Goal: Task Accomplishment & Management: Check status

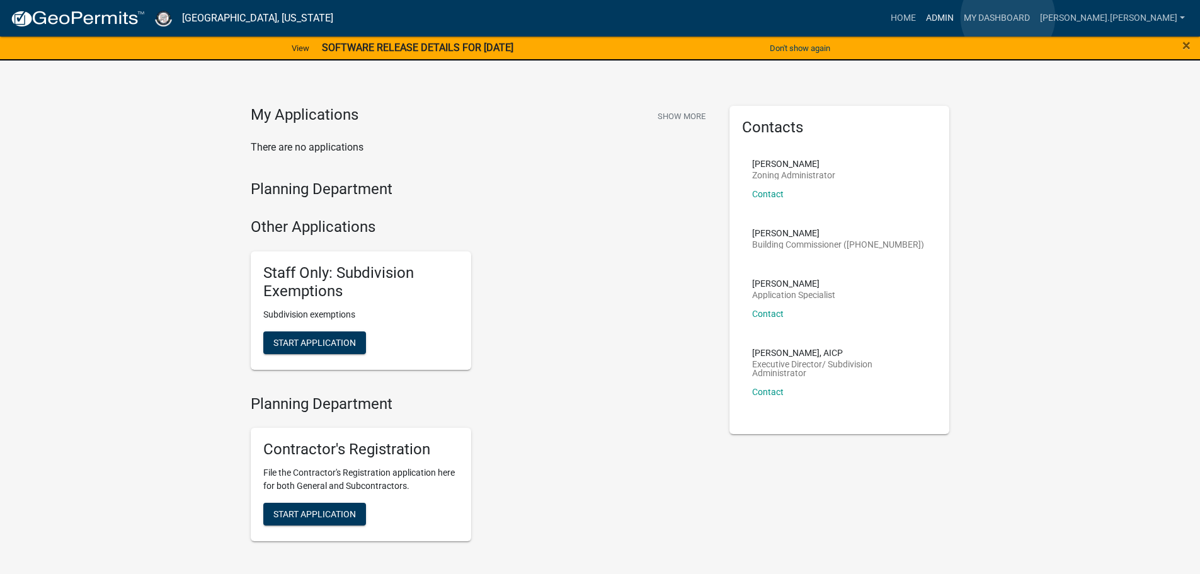
click at [959, 17] on link "Admin" at bounding box center [940, 18] width 38 height 24
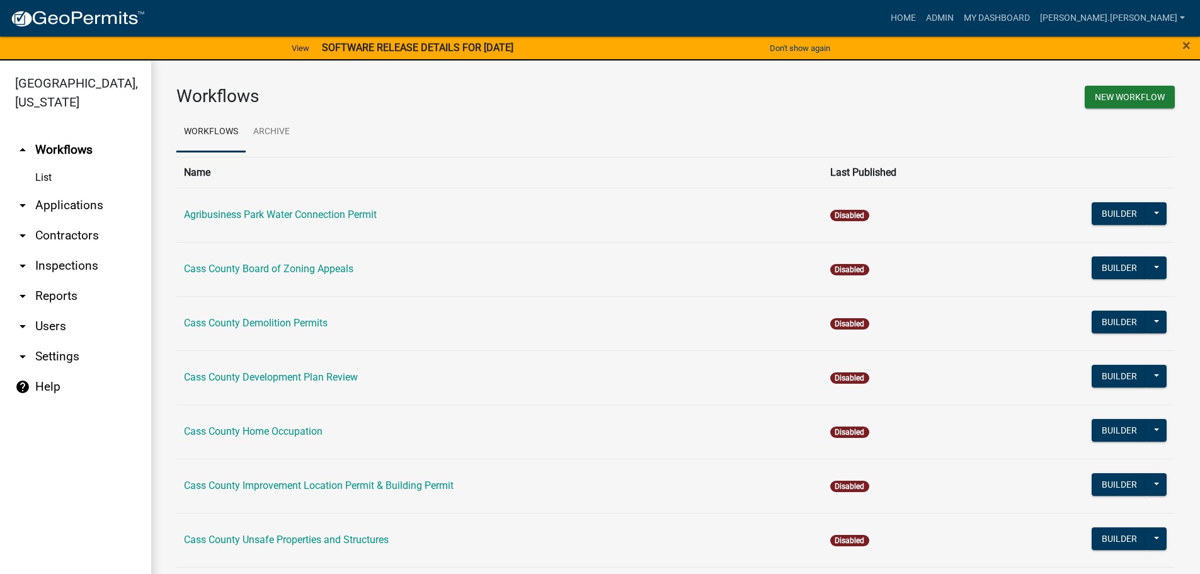
click at [62, 190] on link "arrow_drop_down Applications" at bounding box center [75, 205] width 151 height 30
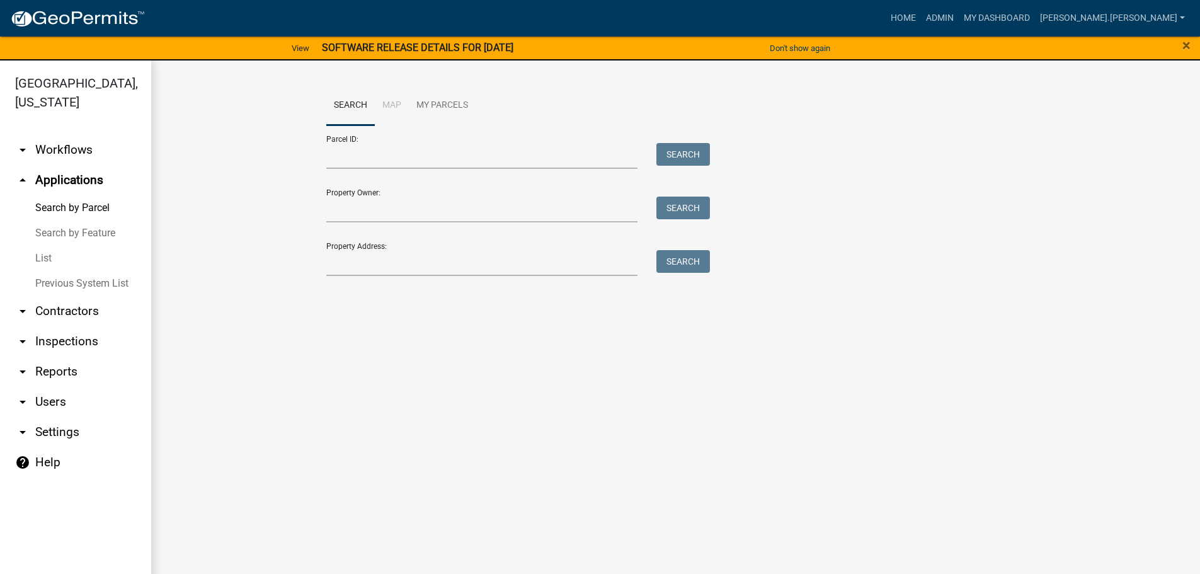
click at [47, 246] on link "List" at bounding box center [75, 258] width 151 height 25
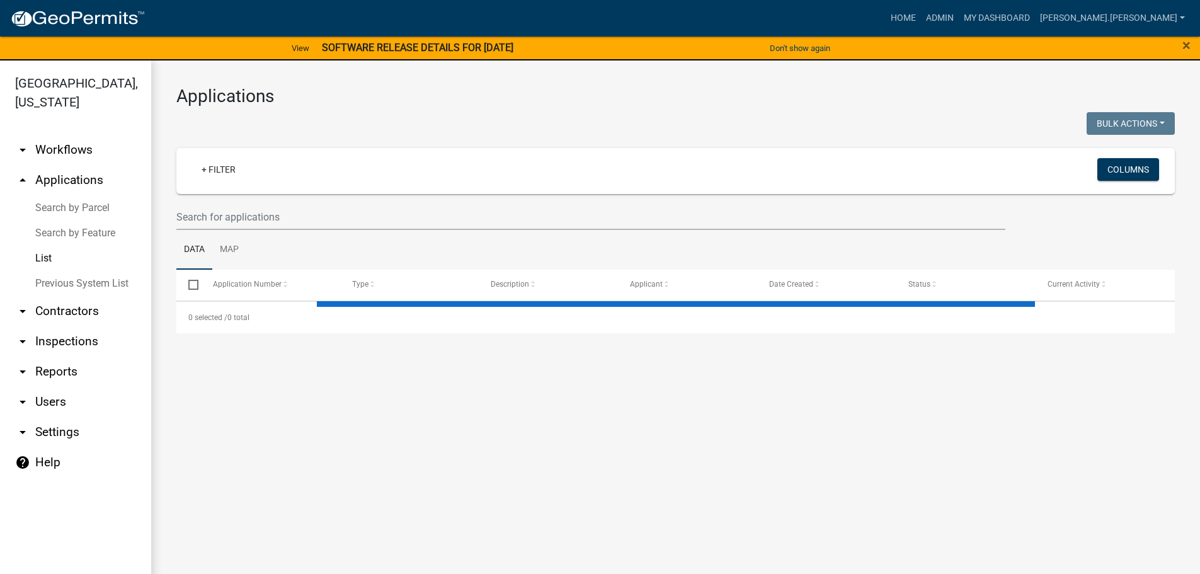
select select "3: 100"
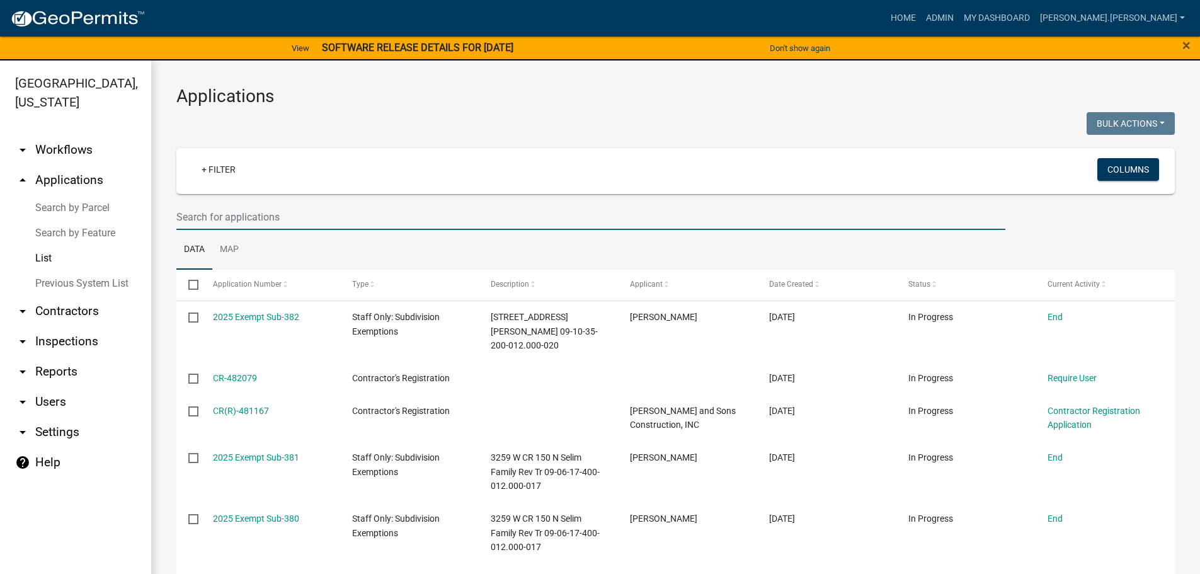
click at [186, 212] on input "text" at bounding box center [590, 217] width 829 height 26
type input "2"
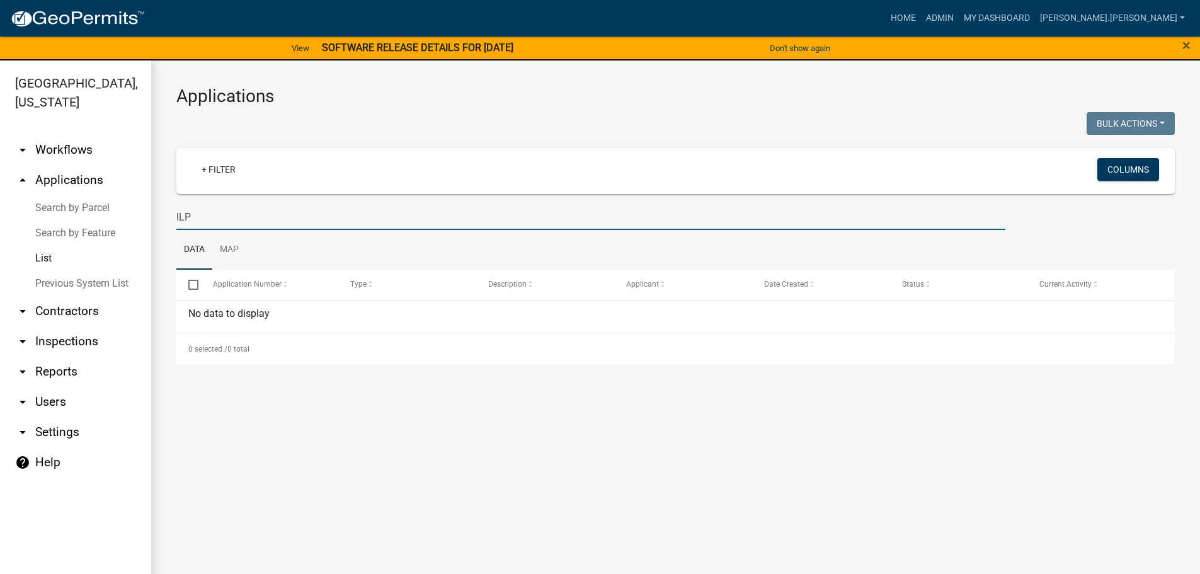
type input "ILP"
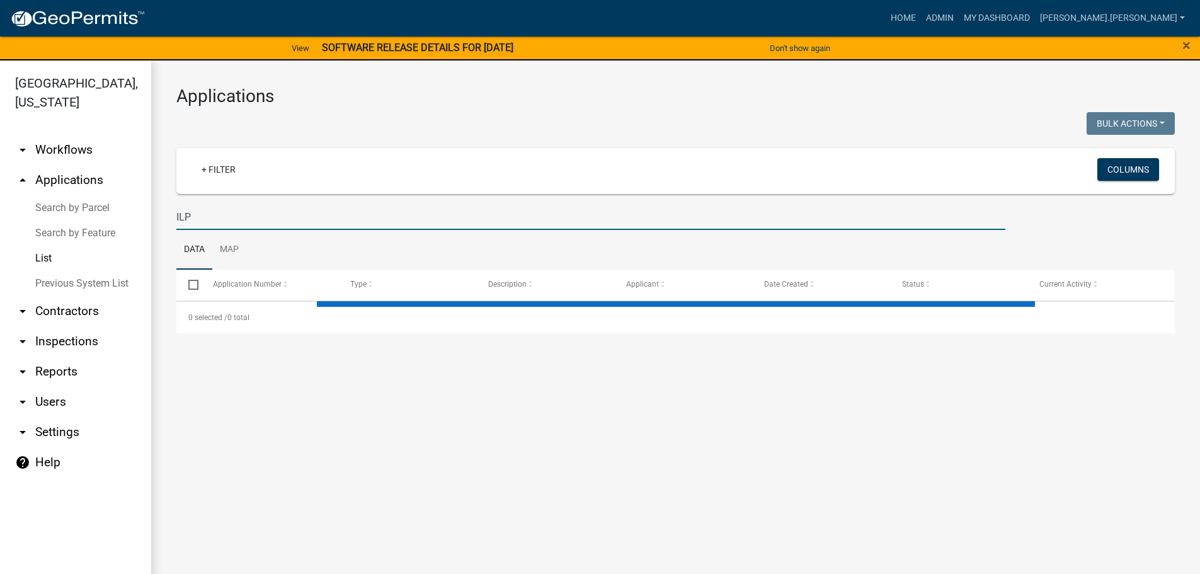
select select "3: 100"
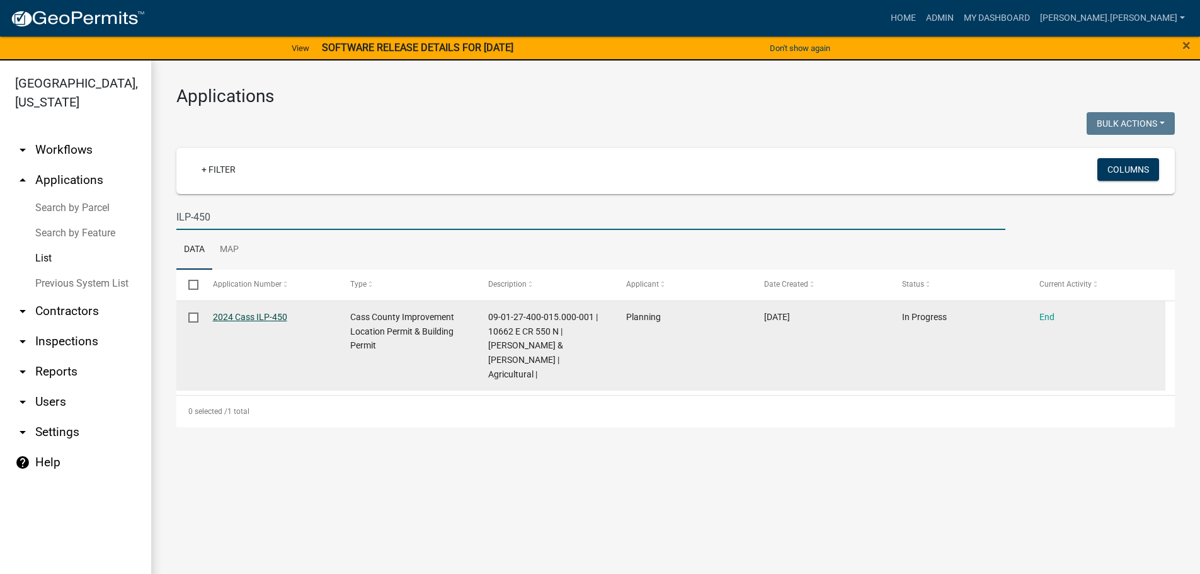
type input "ILP-450"
click at [249, 316] on link "2024 Cass ILP-450" at bounding box center [250, 317] width 74 height 10
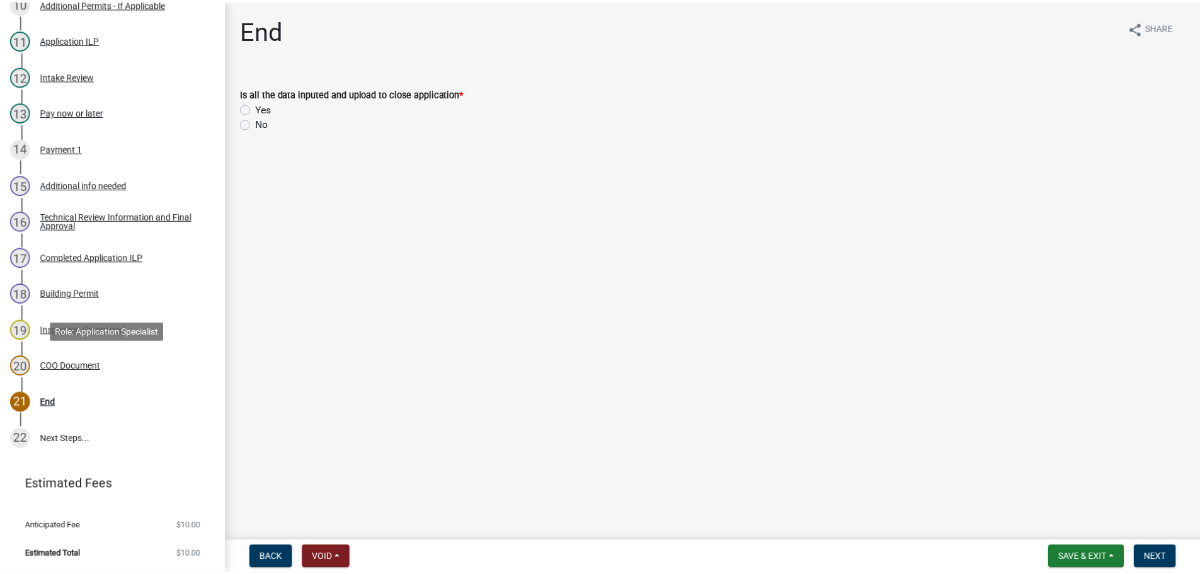
scroll to position [288, 0]
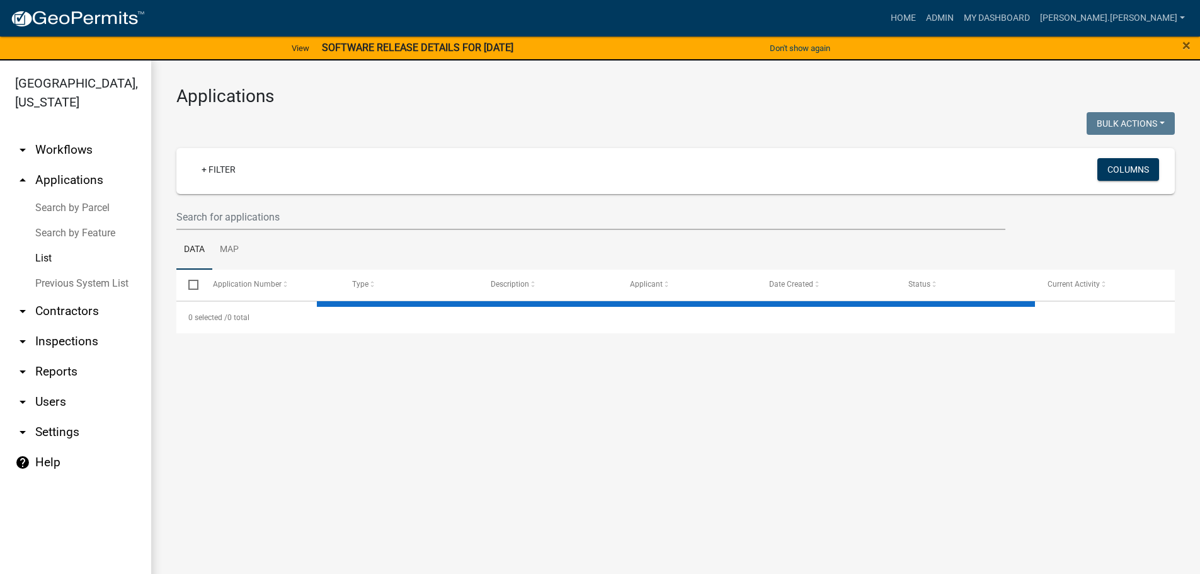
select select "3: 100"
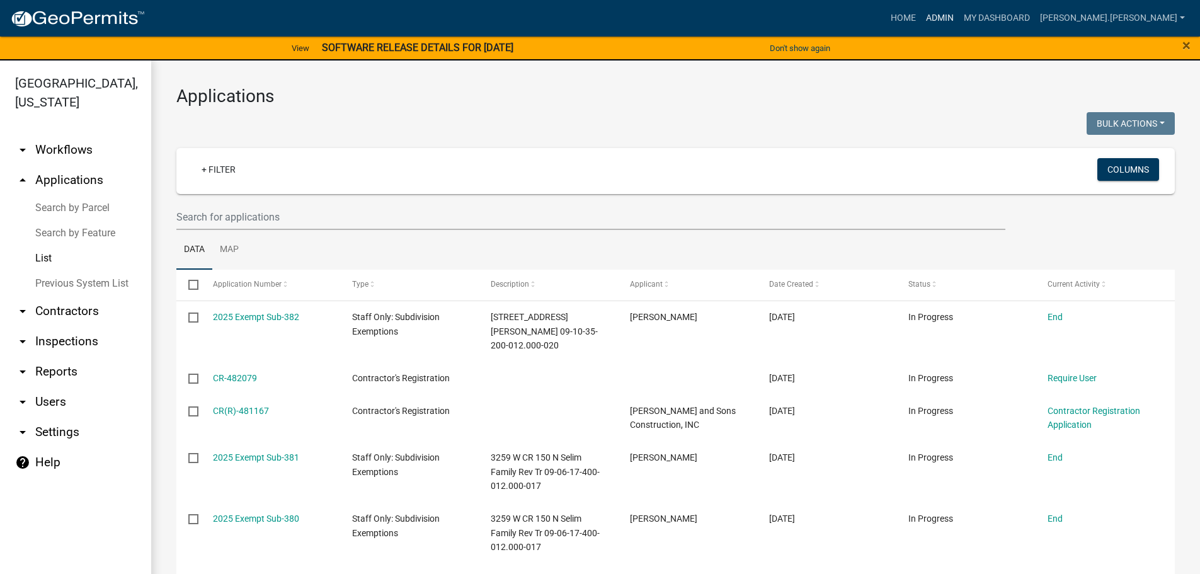
click at [959, 22] on link "Admin" at bounding box center [940, 18] width 38 height 24
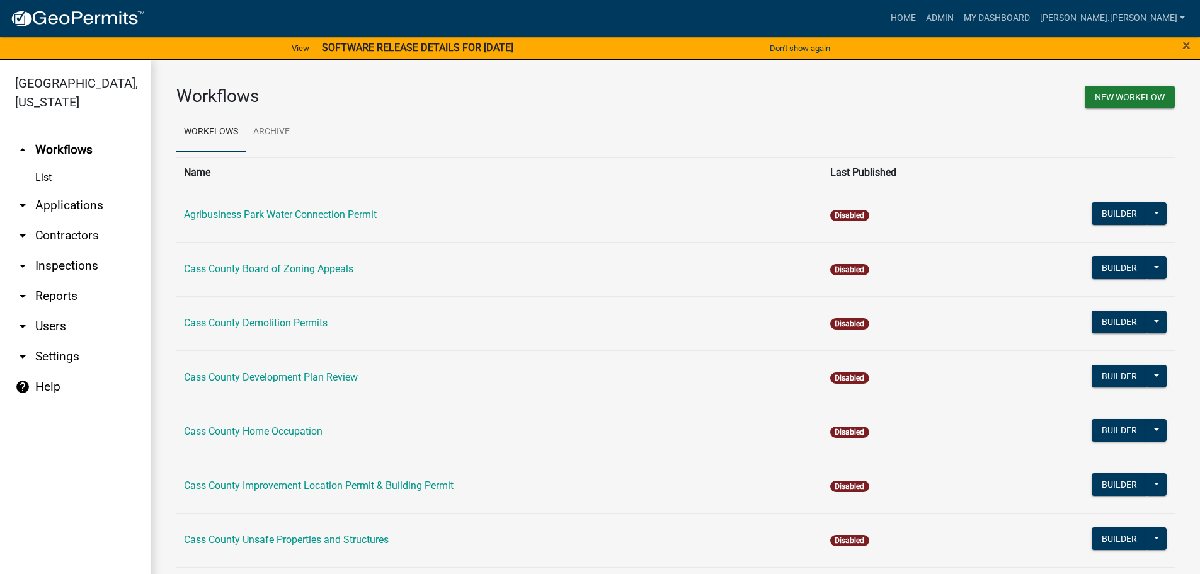
click at [71, 220] on link "arrow_drop_down Contractors" at bounding box center [75, 235] width 151 height 30
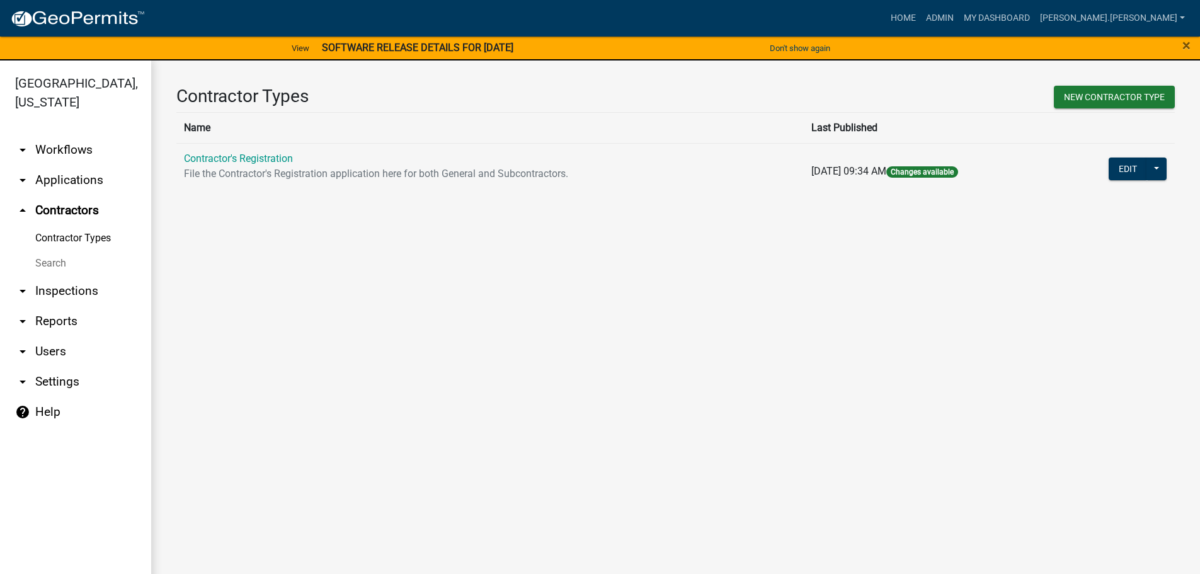
click at [60, 251] on link "Search" at bounding box center [75, 263] width 151 height 25
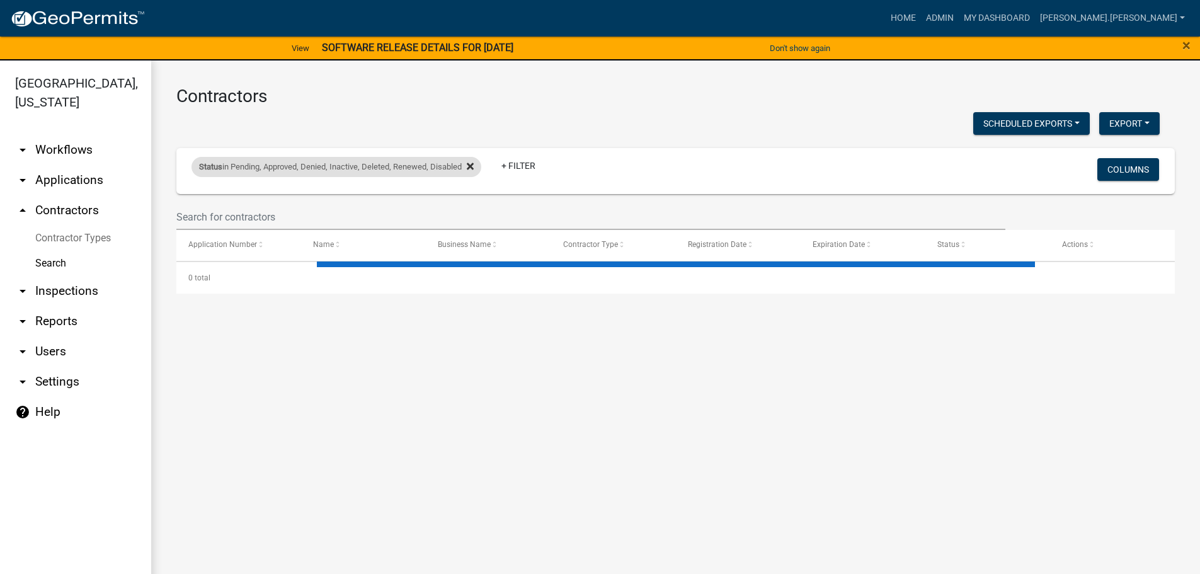
select select "3: 100"
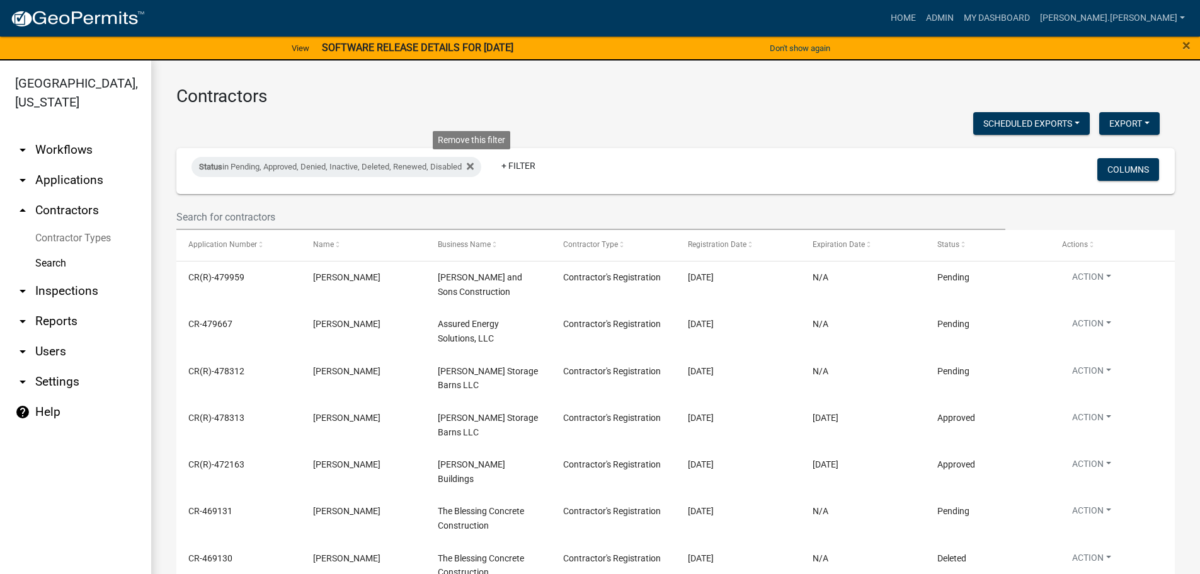
drag, startPoint x: 472, startPoint y: 166, endPoint x: 452, endPoint y: 164, distance: 20.9
click at [473, 166] on icon at bounding box center [470, 166] width 7 height 10
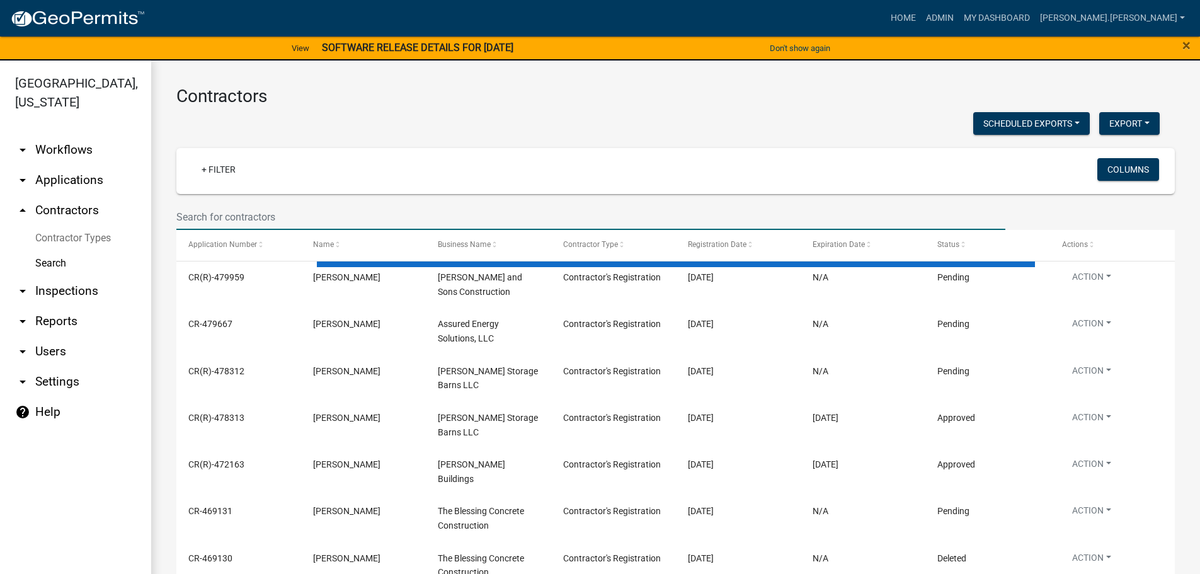
click at [203, 210] on input "text" at bounding box center [590, 217] width 829 height 26
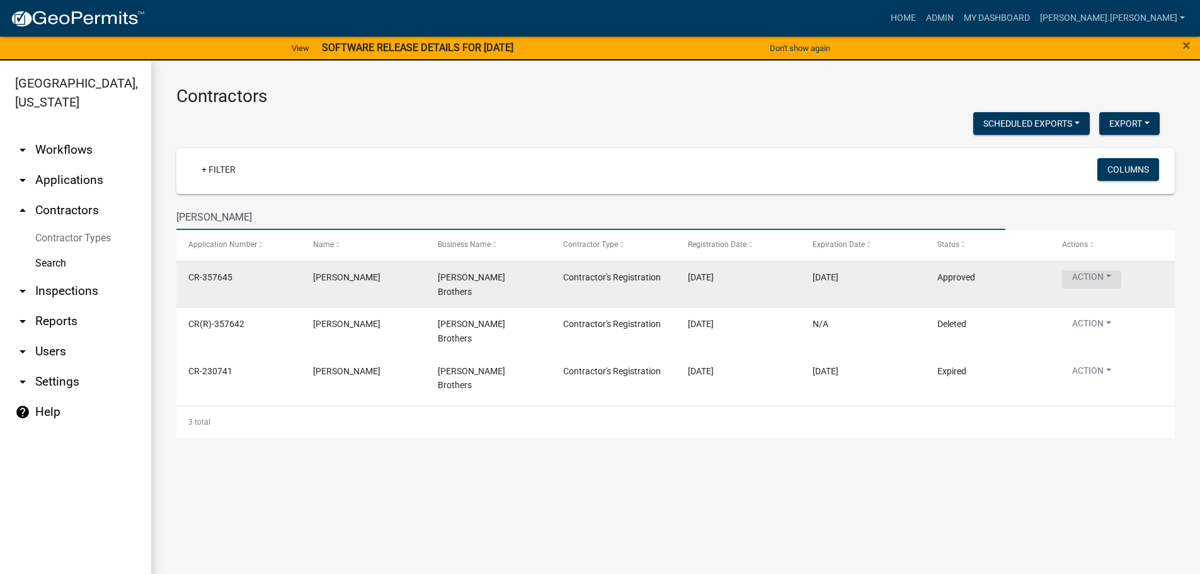
type input "[PERSON_NAME]"
click at [1084, 275] on button "Action" at bounding box center [1091, 279] width 59 height 18
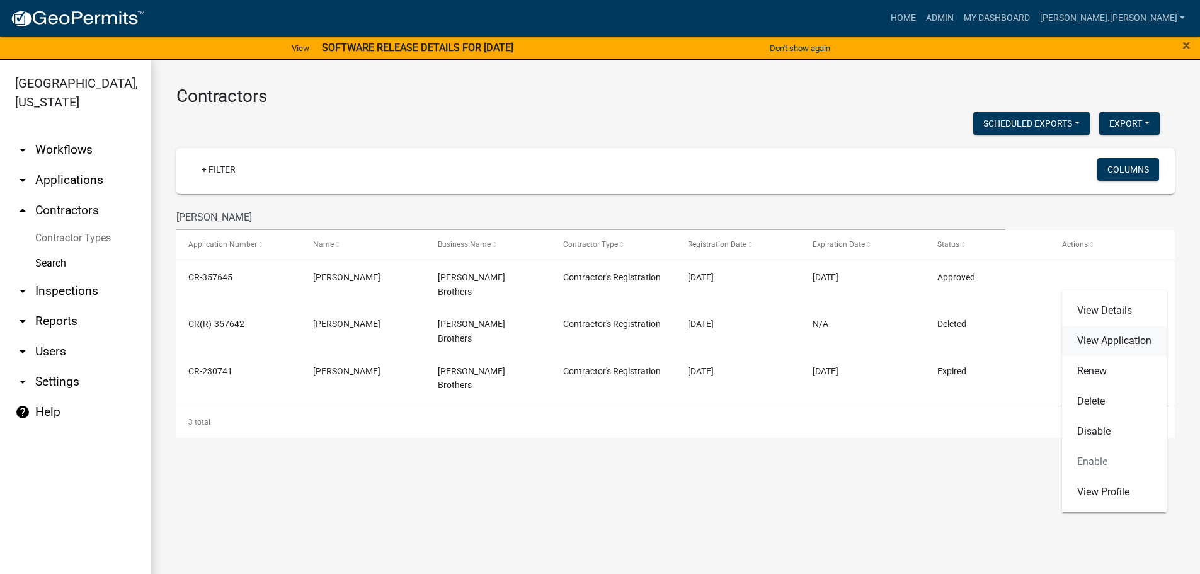
click at [1088, 338] on link "View Application" at bounding box center [1114, 341] width 105 height 30
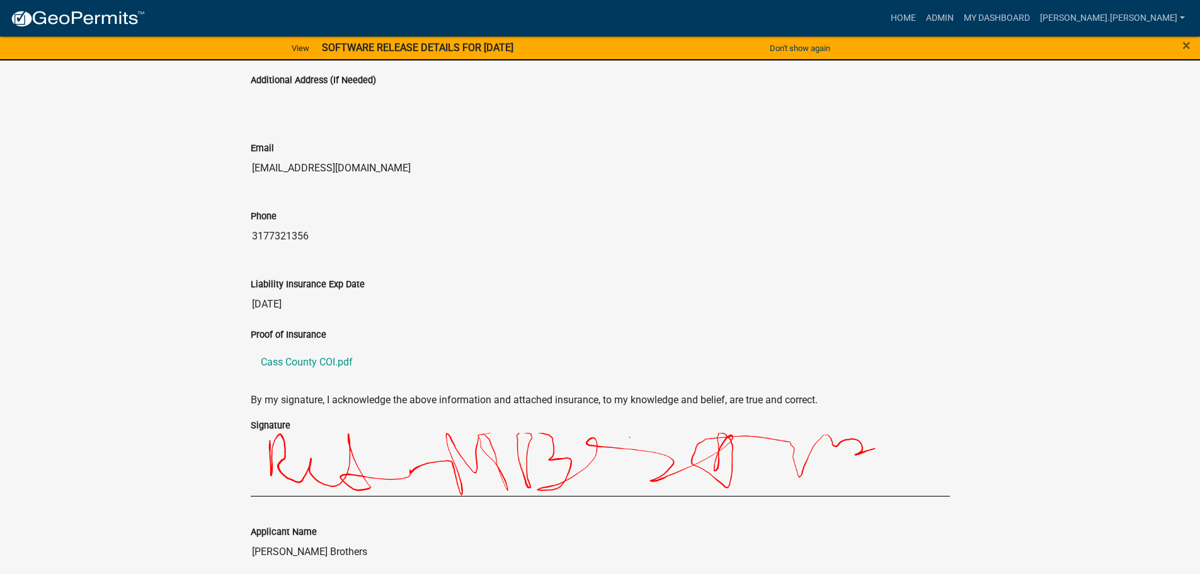
scroll to position [1243, 0]
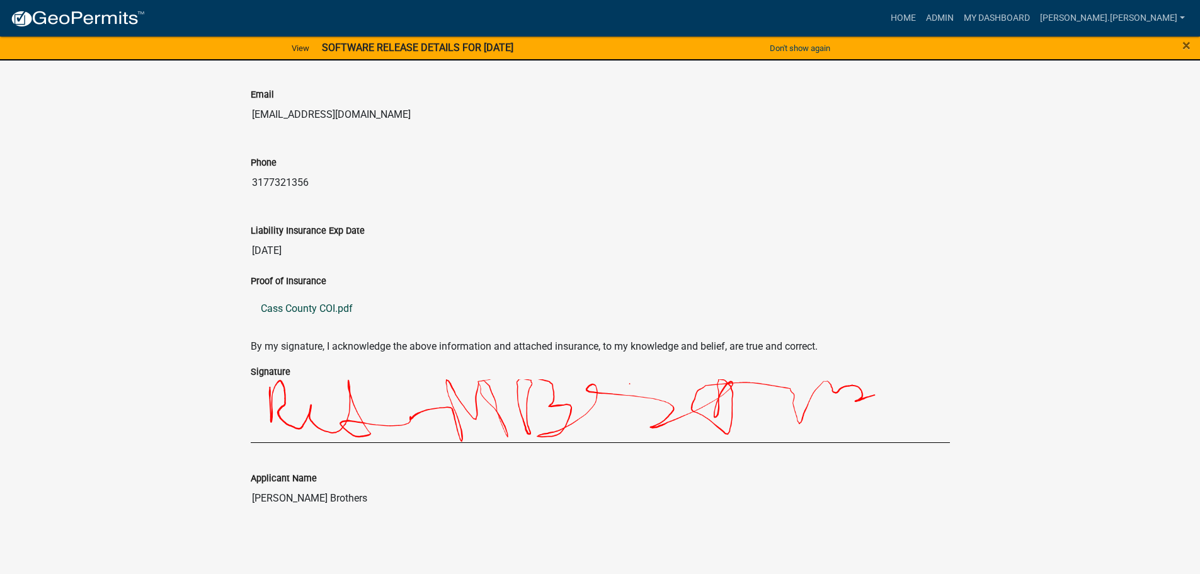
click at [273, 314] on link "Cass County COI.pdf" at bounding box center [600, 308] width 699 height 30
